Goal: Task Accomplishment & Management: Complete application form

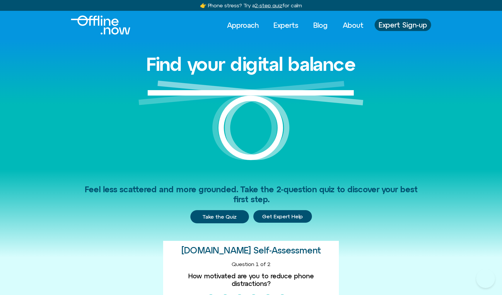
click at [286, 30] on link "Experts" at bounding box center [285, 25] width 35 height 13
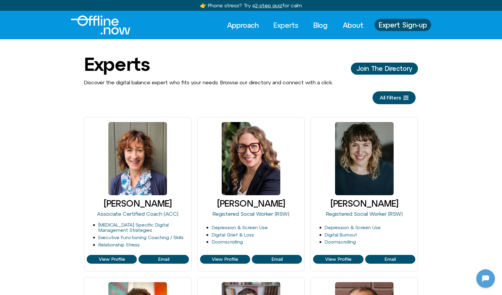
scroll to position [373, 0]
click at [380, 21] on span "Expert Sign-up" at bounding box center [403, 25] width 48 height 8
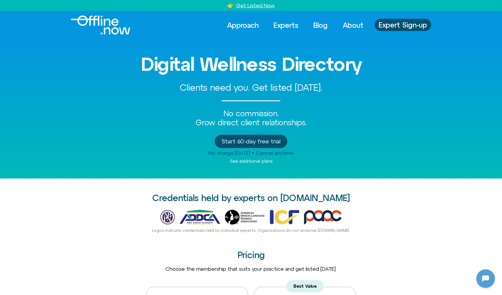
scroll to position [373, 0]
